Goal: Navigation & Orientation: Go to known website

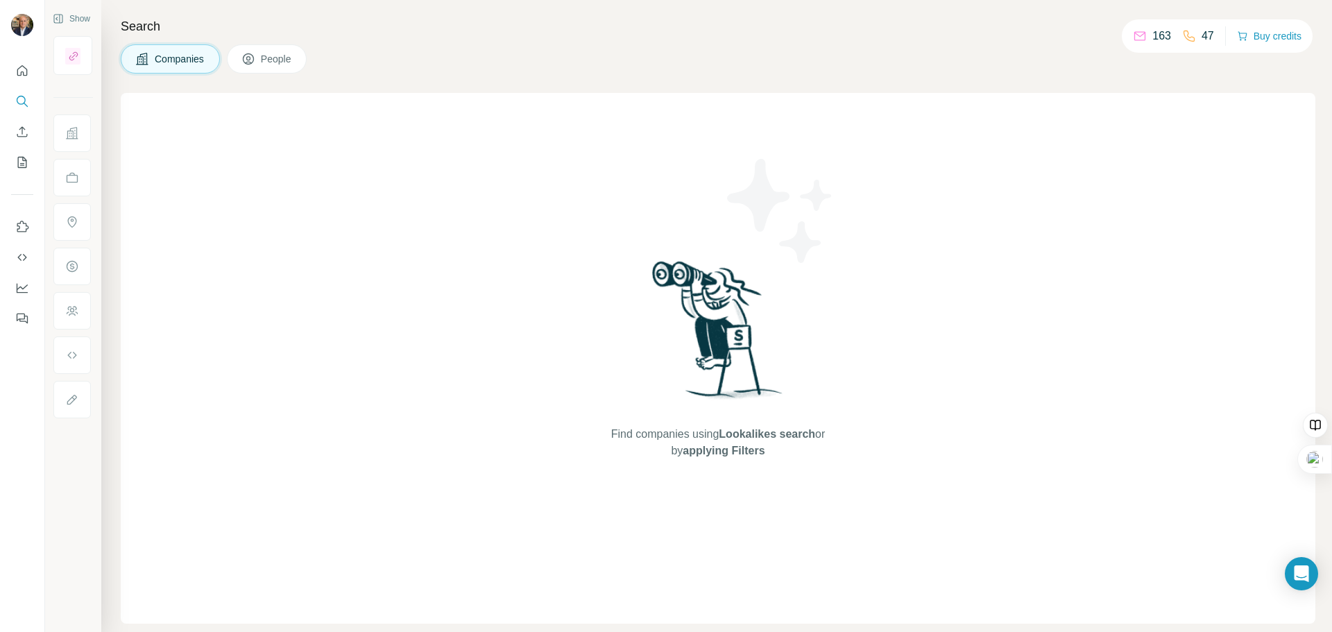
click at [283, 55] on span "People" at bounding box center [277, 59] width 32 height 14
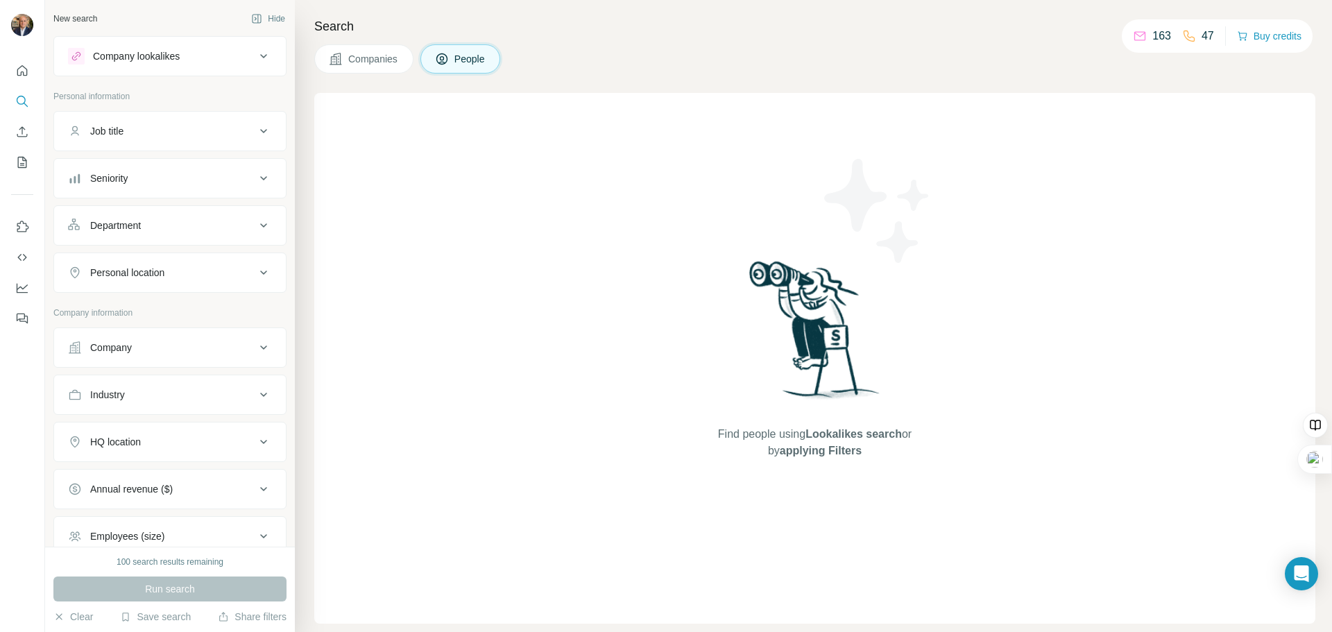
click at [66, 18] on div "New search" at bounding box center [75, 18] width 44 height 12
click at [80, 23] on div "New search" at bounding box center [75, 18] width 44 height 12
click at [453, 57] on button "People" at bounding box center [460, 58] width 80 height 29
click at [152, 58] on div "Company lookalikes" at bounding box center [136, 56] width 87 height 14
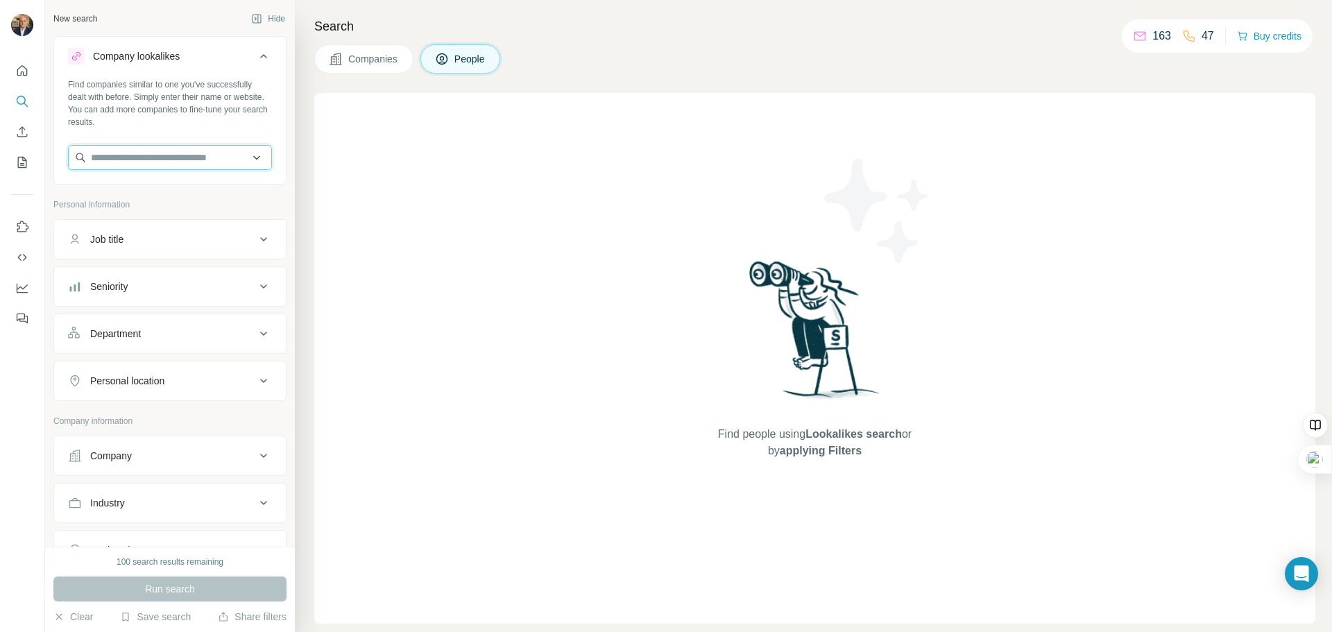
click at [128, 156] on input "text" at bounding box center [170, 157] width 204 height 25
click at [88, 15] on div "New search" at bounding box center [75, 18] width 44 height 12
click at [25, 76] on icon "Quick start" at bounding box center [22, 70] width 10 height 10
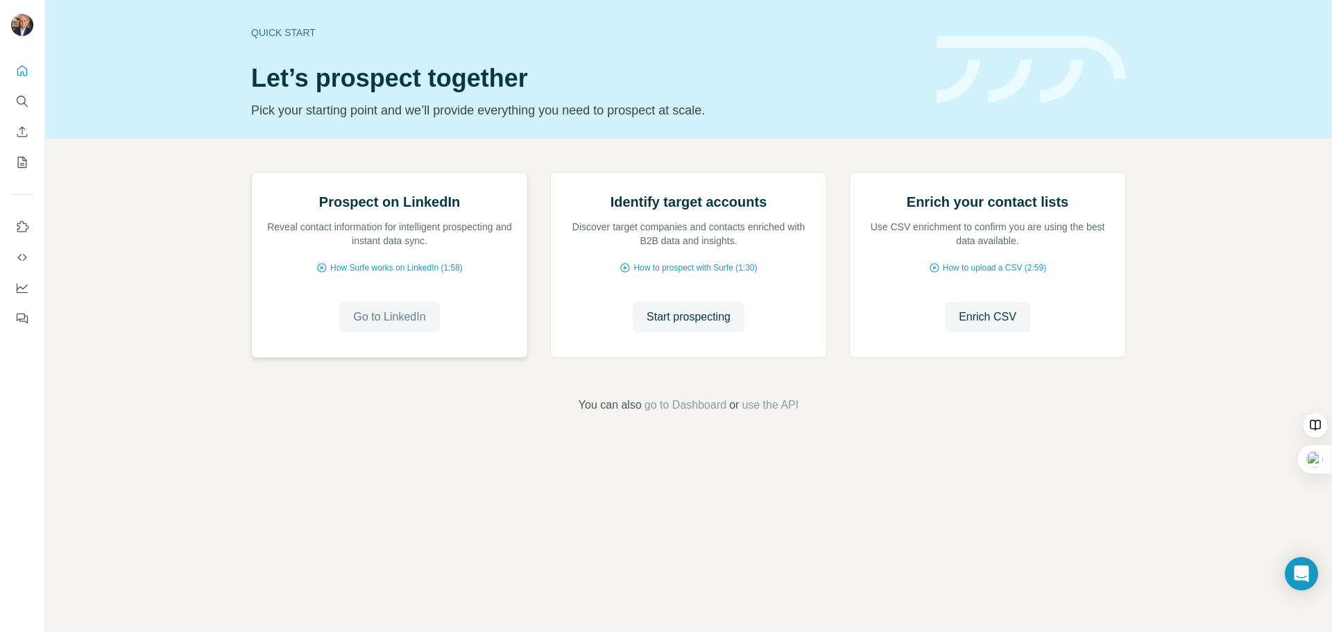
click at [391, 325] on span "Go to LinkedIn" at bounding box center [389, 317] width 72 height 17
